Goal: Information Seeking & Learning: Learn about a topic

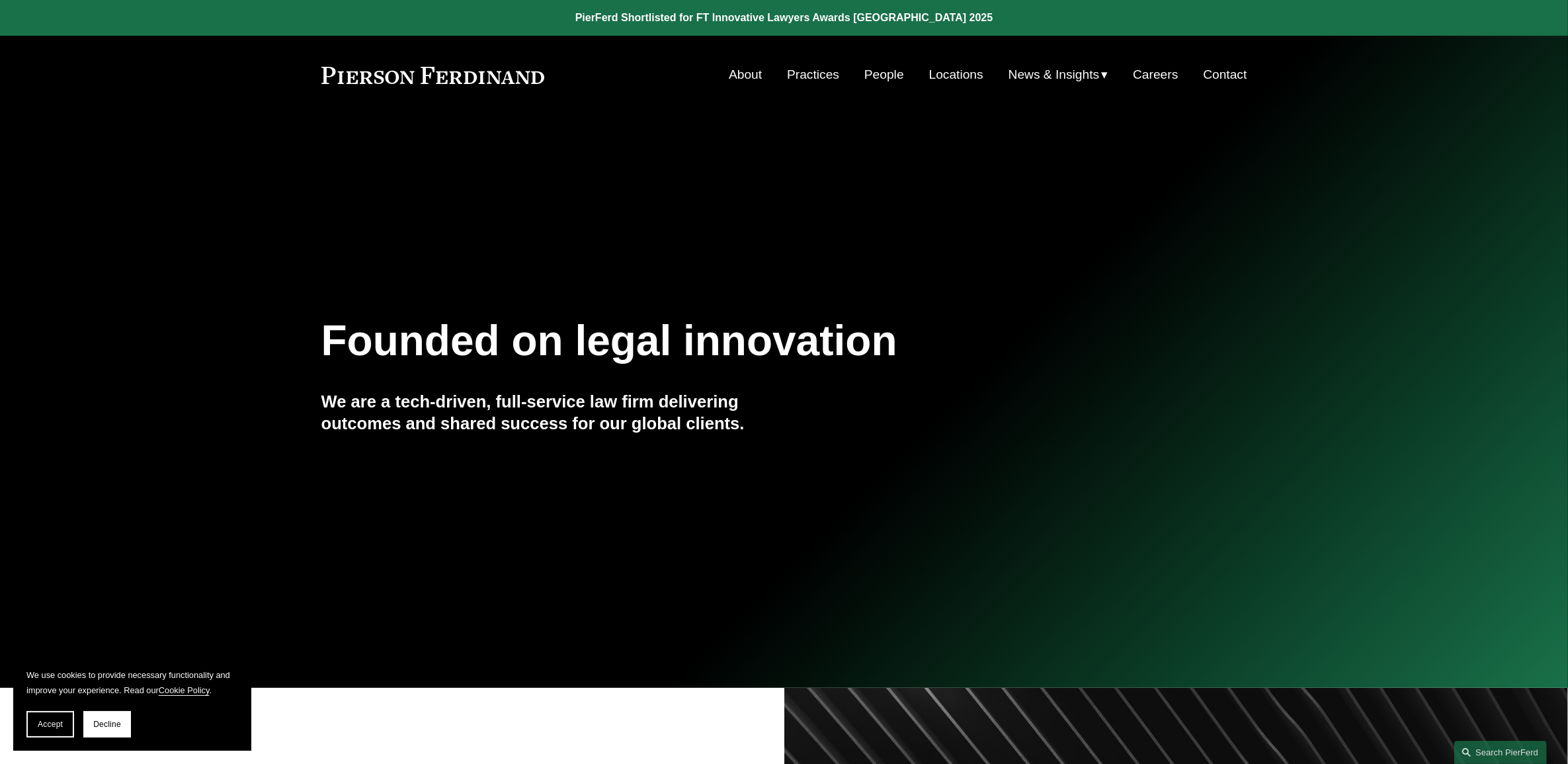
click at [879, 69] on link "People" at bounding box center [885, 74] width 40 height 25
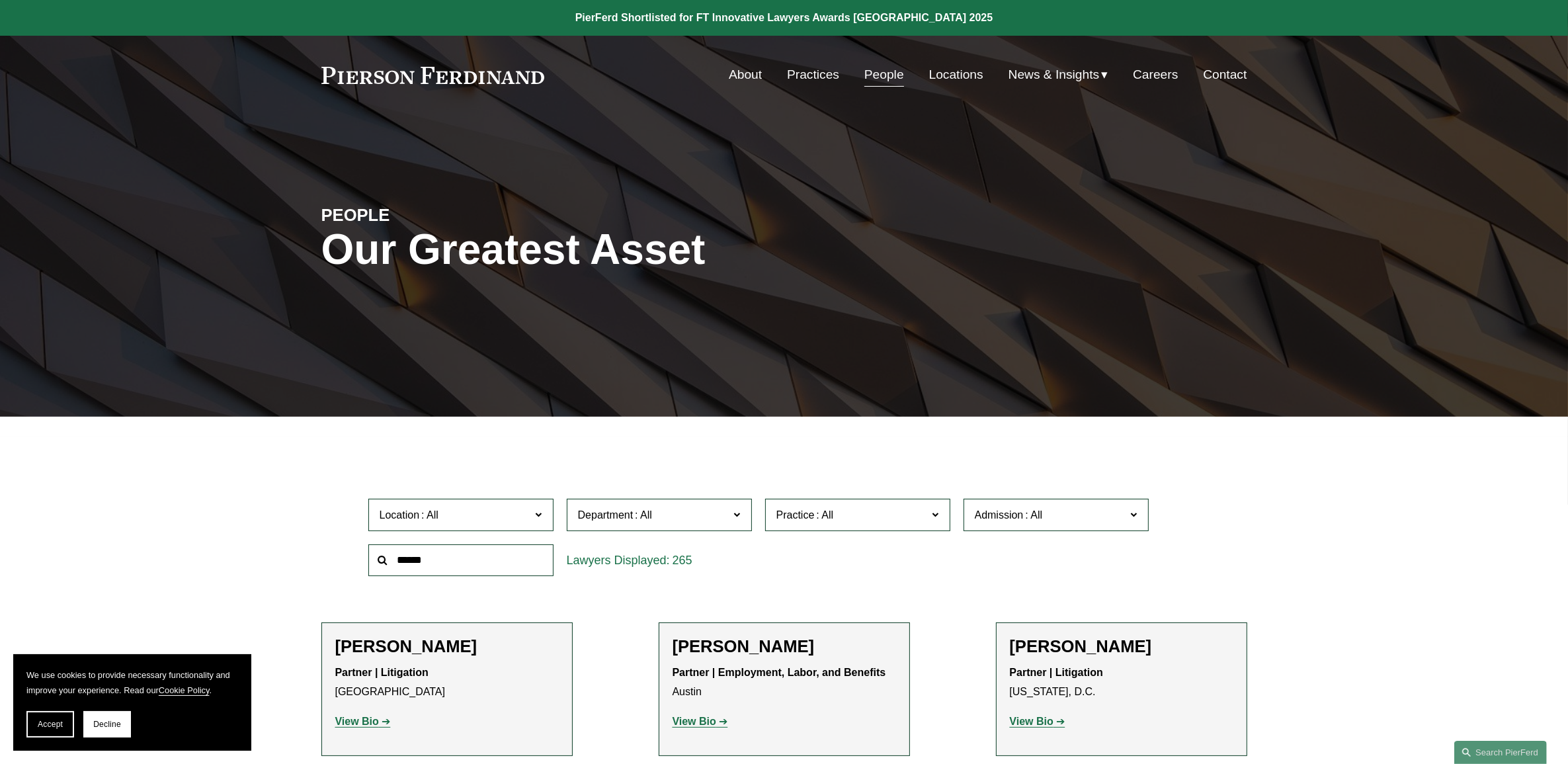
scroll to position [7030, 0]
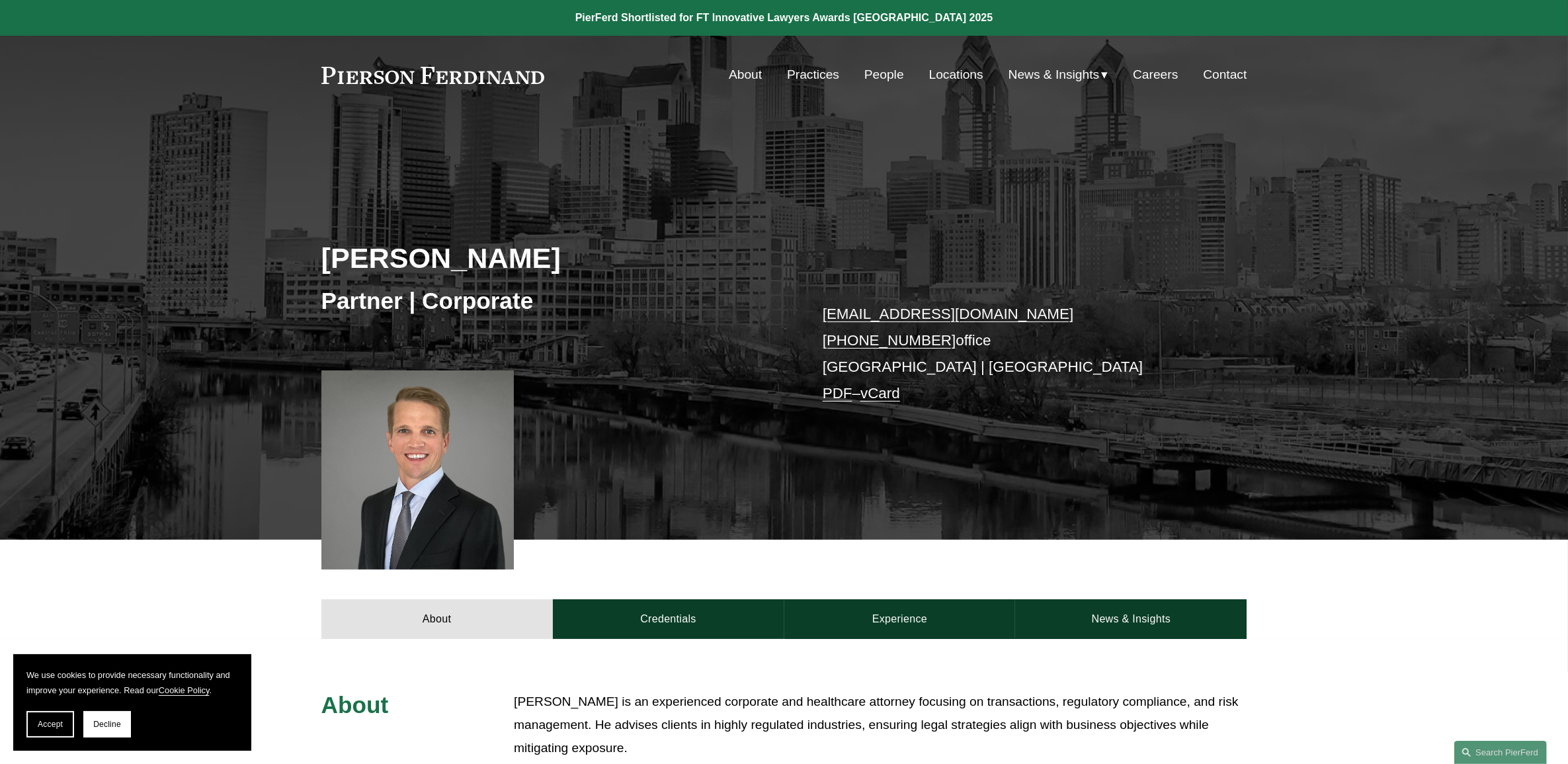
scroll to position [248, 0]
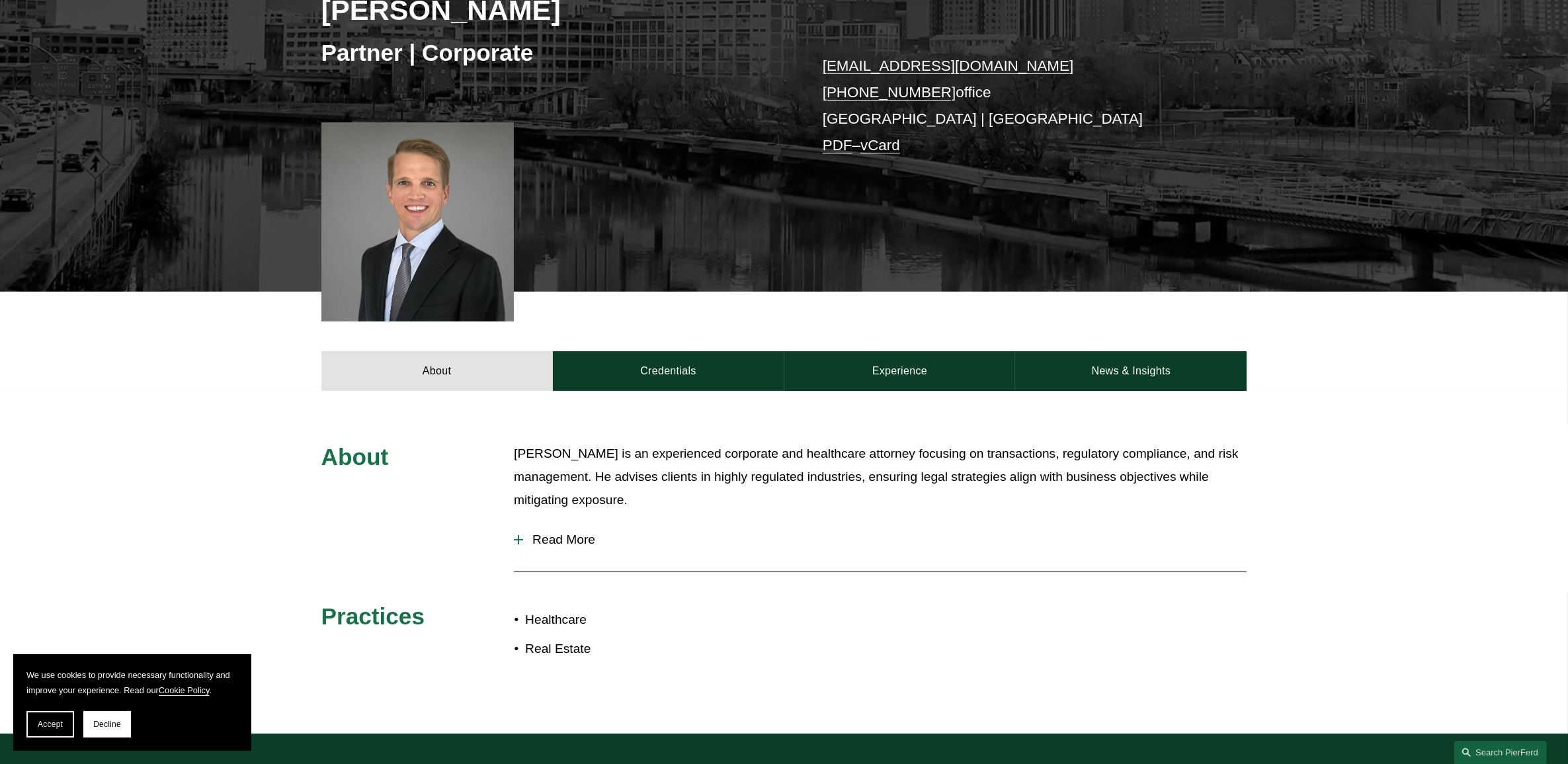
click at [564, 534] on span "Read More" at bounding box center [885, 540] width 724 height 15
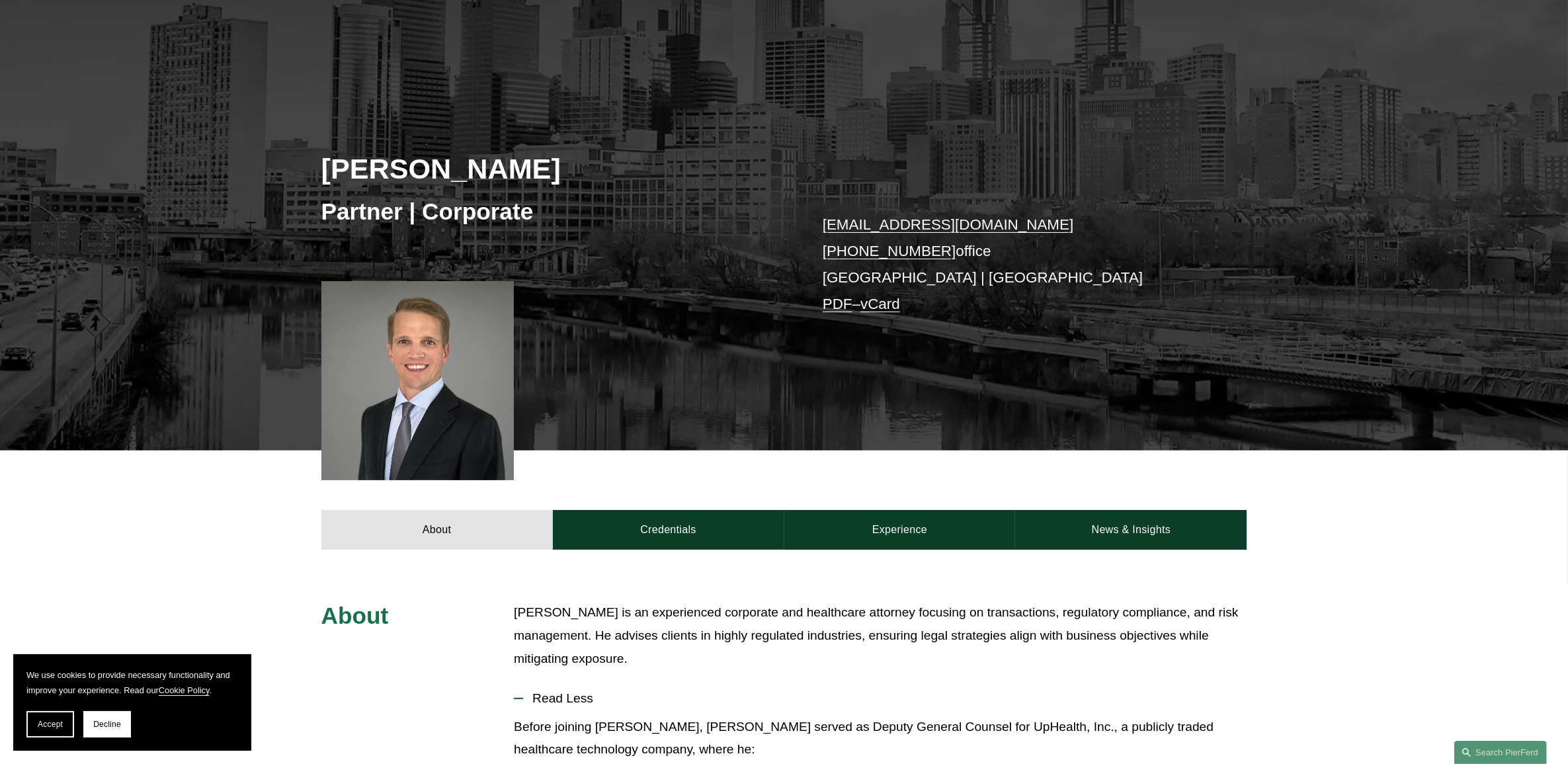
scroll to position [83, 0]
